Goal: Information Seeking & Learning: Learn about a topic

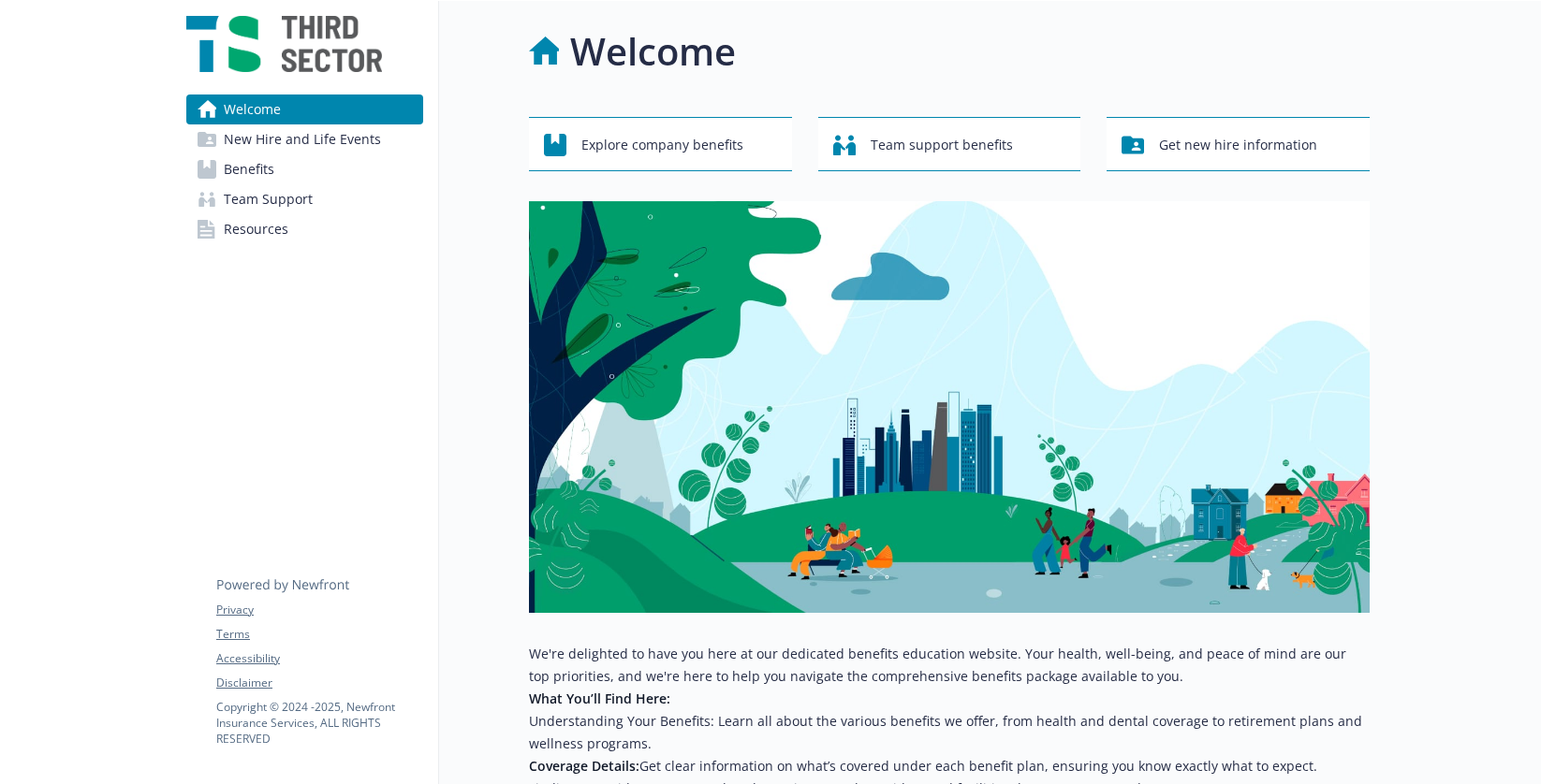
click at [252, 169] on span "Benefits" at bounding box center [249, 170] width 51 height 30
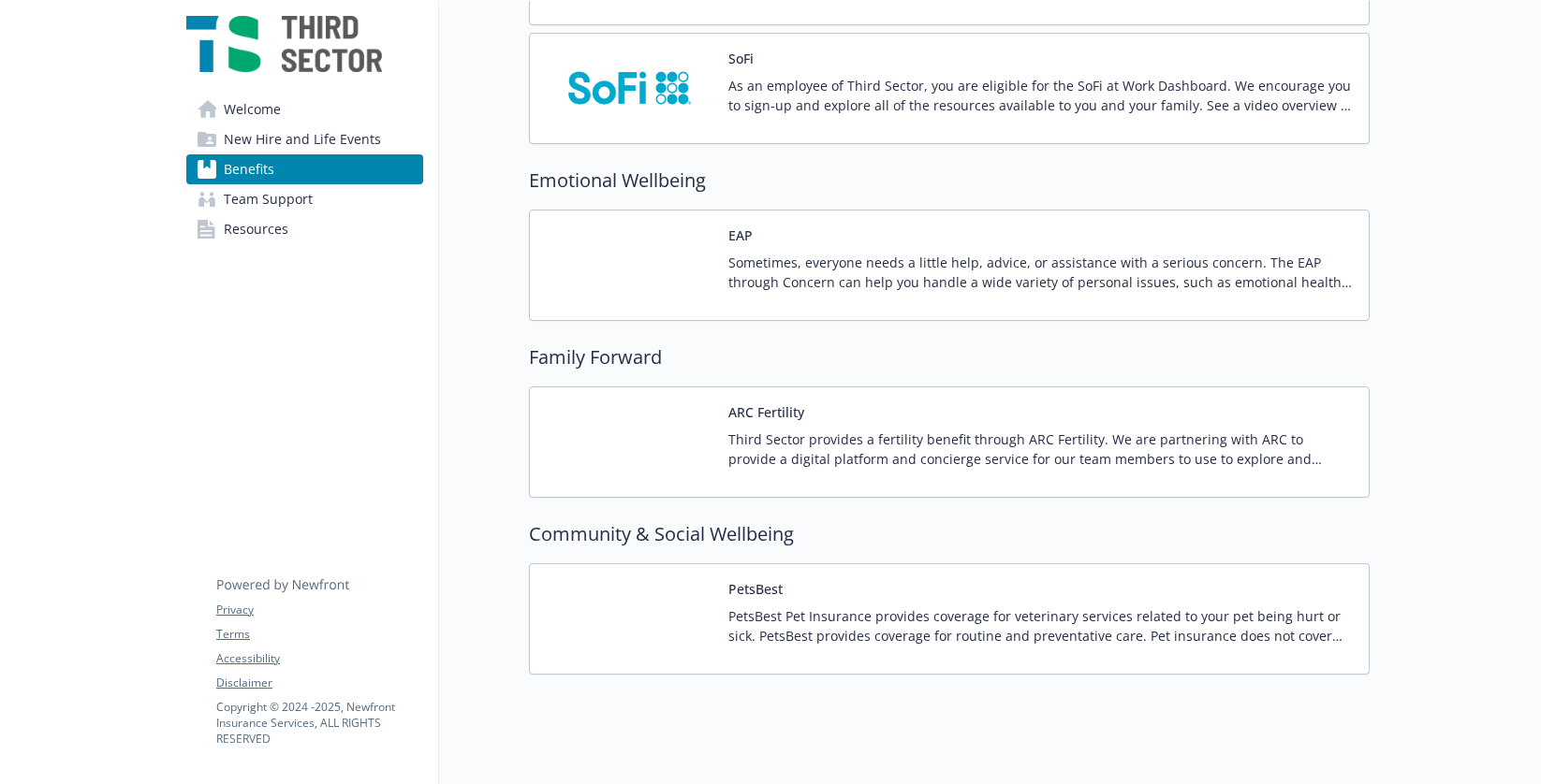
scroll to position [2049, 0]
